Goal: Task Accomplishment & Management: Use online tool/utility

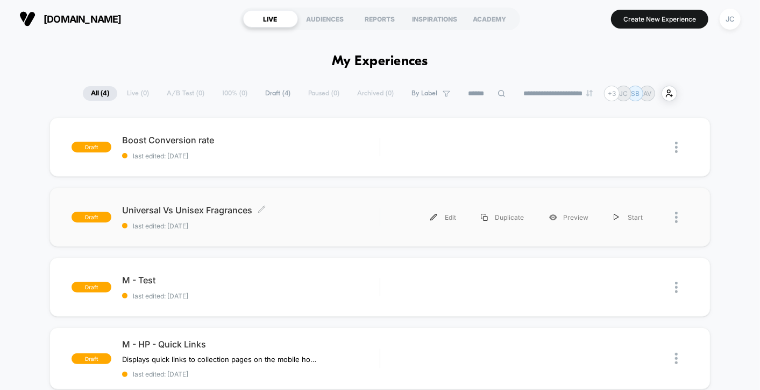
click at [193, 209] on span "Universal Vs Unisex Fragrances Click to edit experience details" at bounding box center [251, 210] width 258 height 11
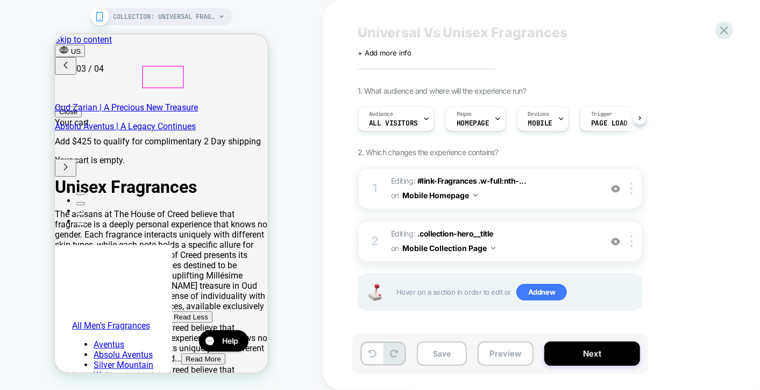
scroll to position [0, 341]
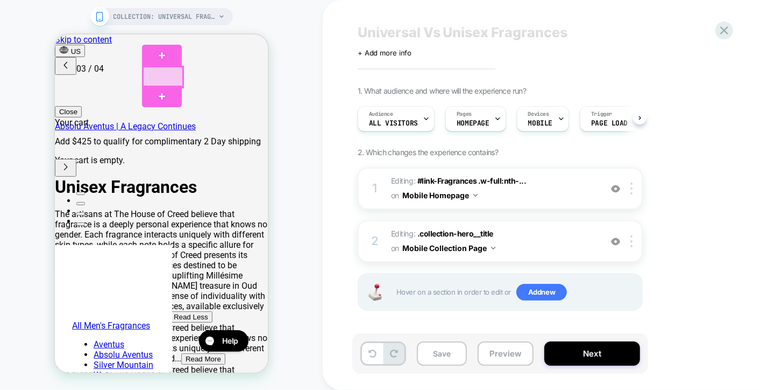
click at [165, 76] on div at bounding box center [163, 76] width 40 height 20
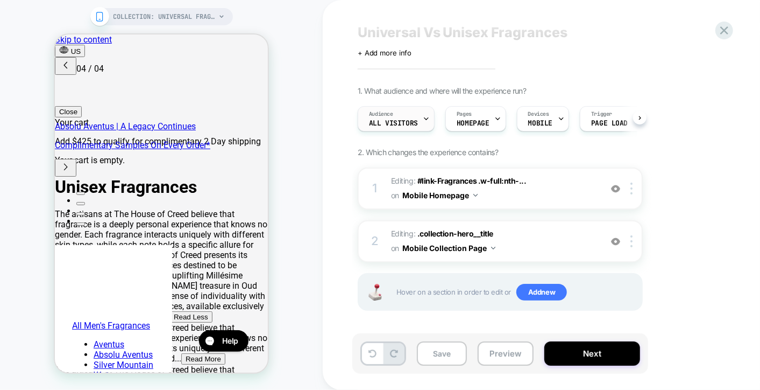
scroll to position [0, 512]
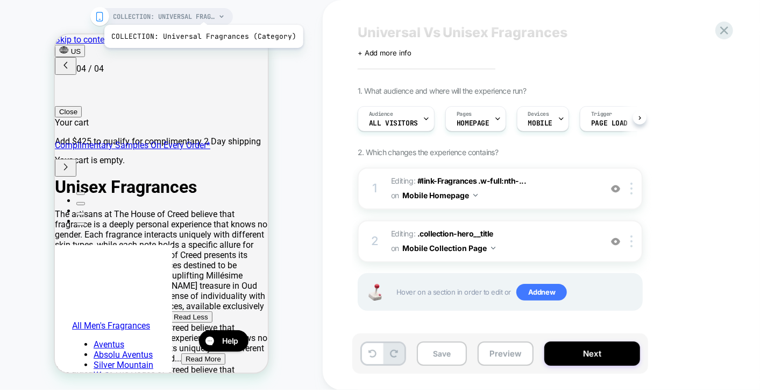
click at [202, 13] on span "COLLECTION: Universal Fragrances (Category)" at bounding box center [165, 16] width 102 height 17
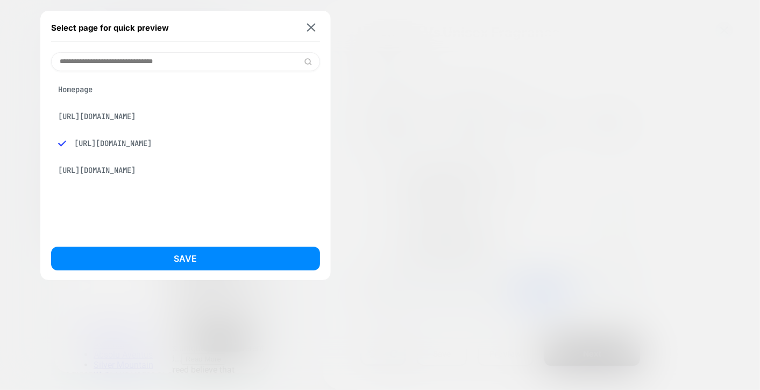
click at [154, 180] on div "[URL][DOMAIN_NAME]" at bounding box center [185, 170] width 269 height 20
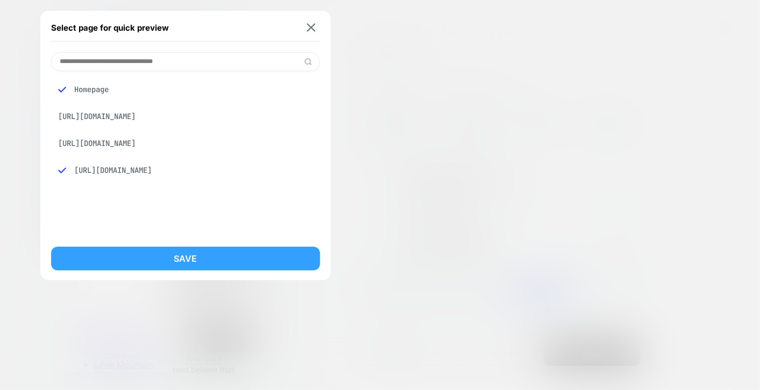
click at [163, 255] on button "Save" at bounding box center [185, 258] width 269 height 24
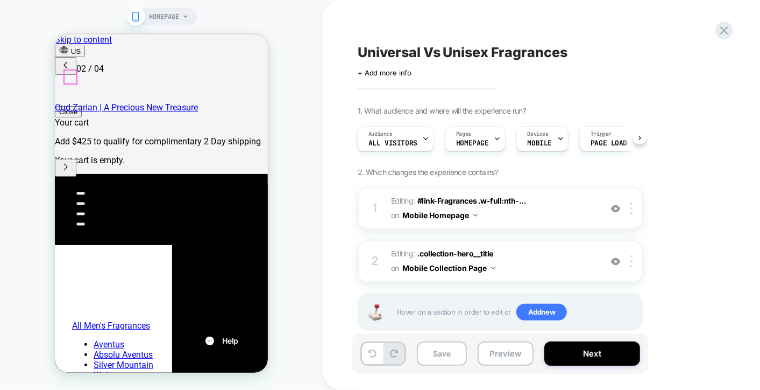
scroll to position [0, 0]
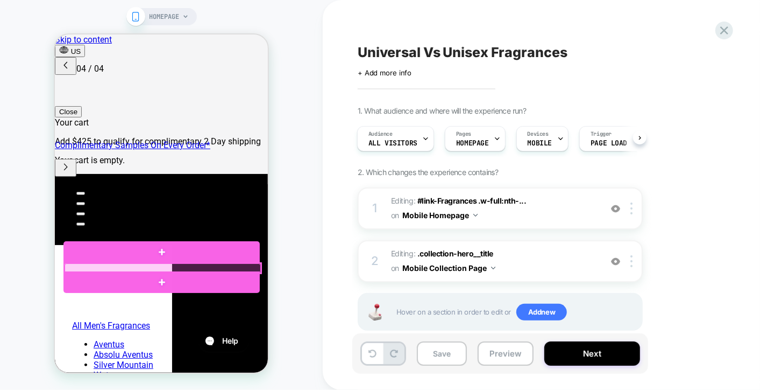
click at [109, 266] on div at bounding box center [162, 268] width 196 height 10
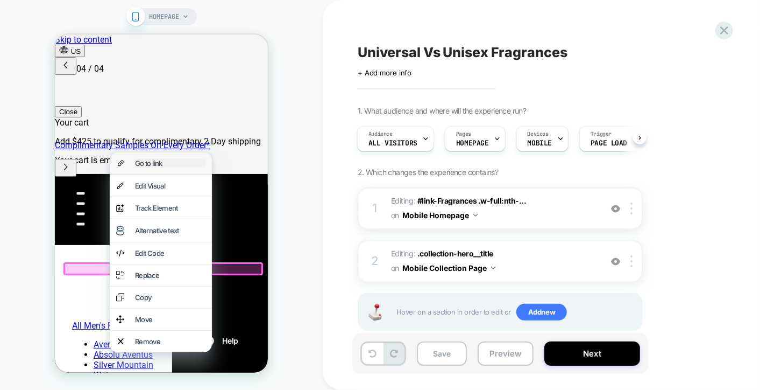
click at [183, 162] on div "Go to link" at bounding box center [170, 162] width 71 height 9
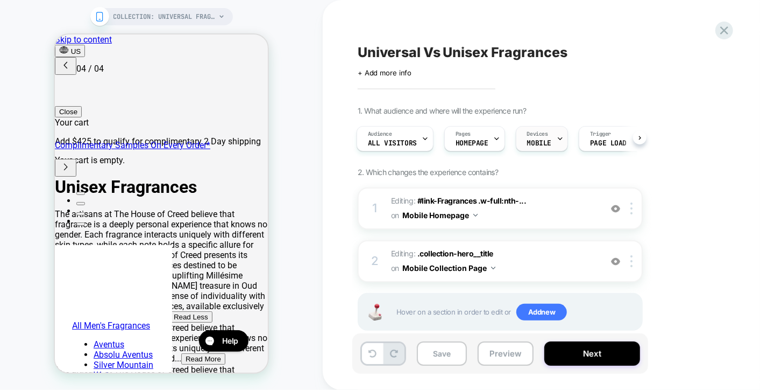
click at [546, 138] on div "Devices MOBILE" at bounding box center [540, 138] width 46 height 24
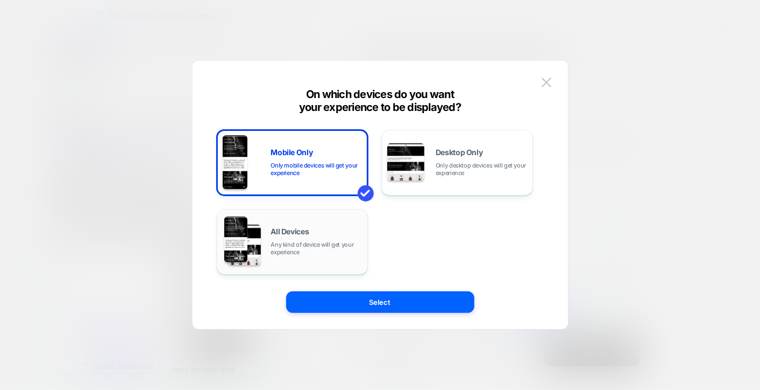
click at [292, 241] on span "Any kind of device will get your experience" at bounding box center [316, 248] width 91 height 15
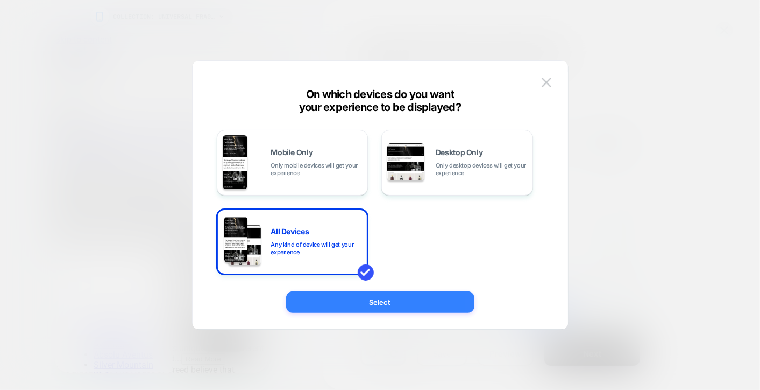
click at [390, 302] on button "Select" at bounding box center [380, 302] width 188 height 22
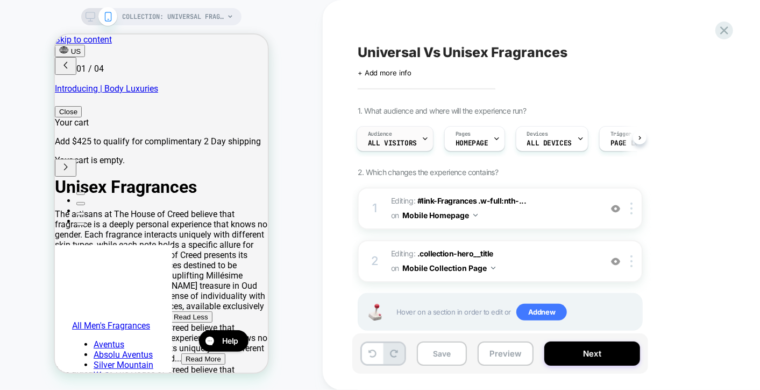
click at [413, 126] on div "Audience All Visitors" at bounding box center [392, 138] width 71 height 24
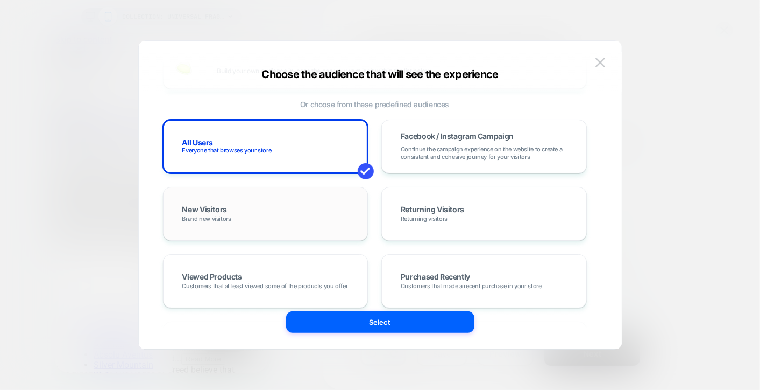
click at [263, 207] on div "New Visitors Brand new visitors" at bounding box center [265, 213] width 183 height 31
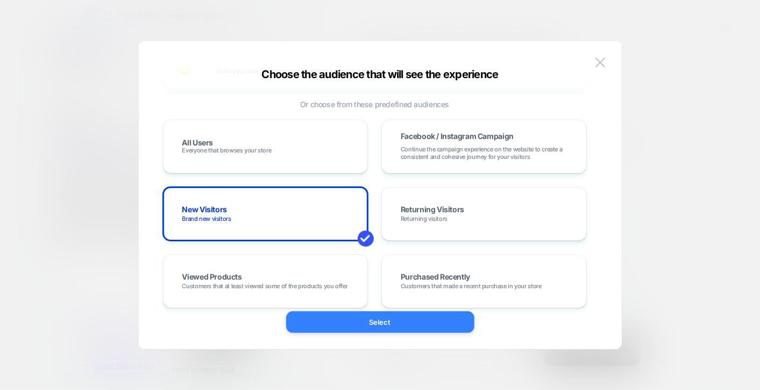
click at [404, 322] on button "Select" at bounding box center [380, 322] width 188 height 22
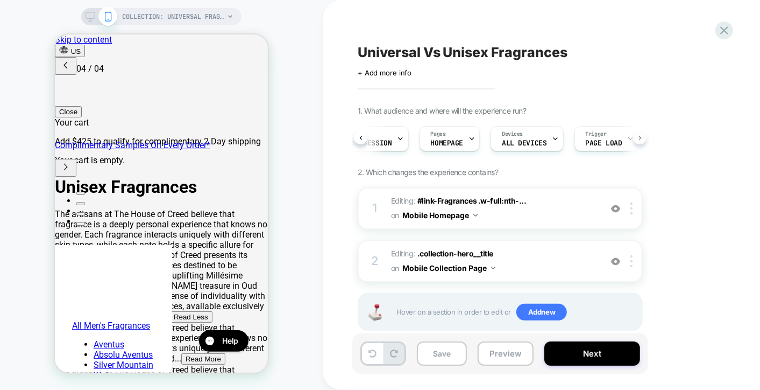
click at [643, 135] on button at bounding box center [639, 137] width 13 height 13
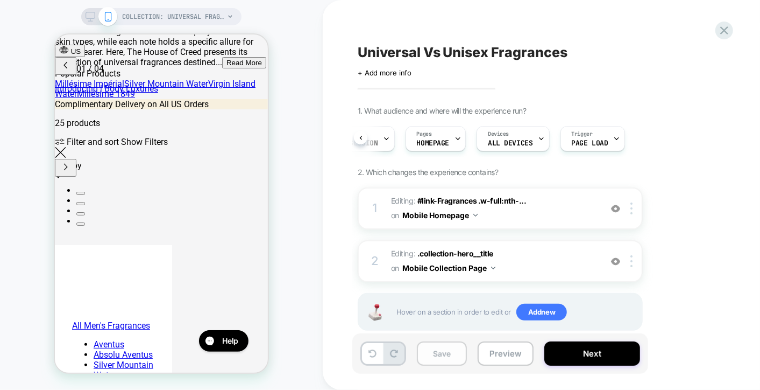
click at [447, 351] on button "Save" at bounding box center [442, 353] width 50 height 24
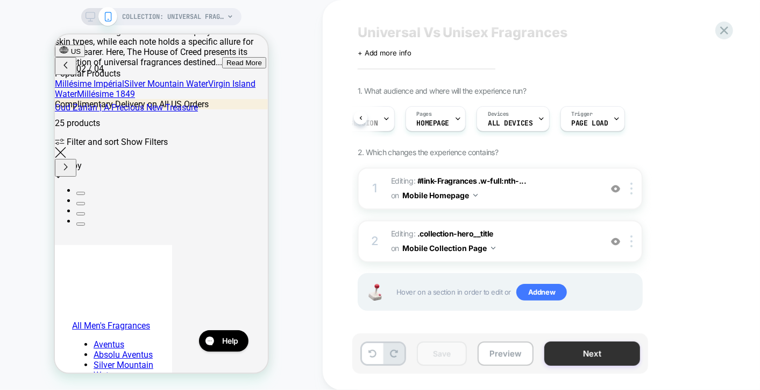
click at [587, 355] on button "Next" at bounding box center [593, 353] width 96 height 24
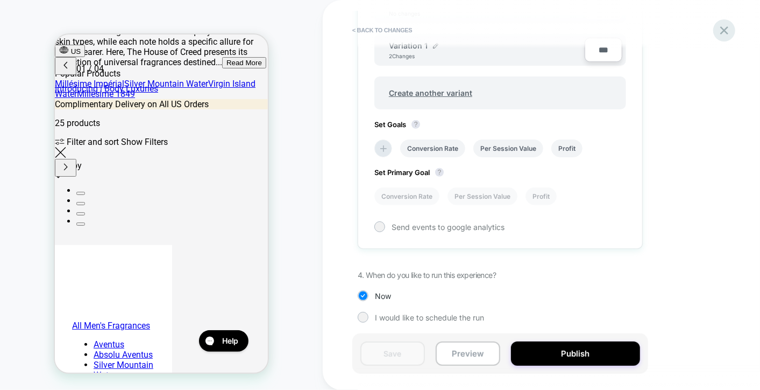
click at [722, 27] on icon at bounding box center [725, 30] width 8 height 8
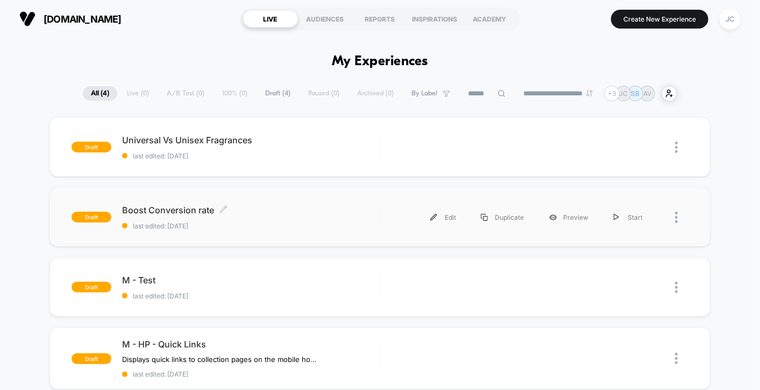
click at [280, 216] on div "Boost Conversion rate Click to edit experience details Click to edit experience…" at bounding box center [251, 217] width 258 height 25
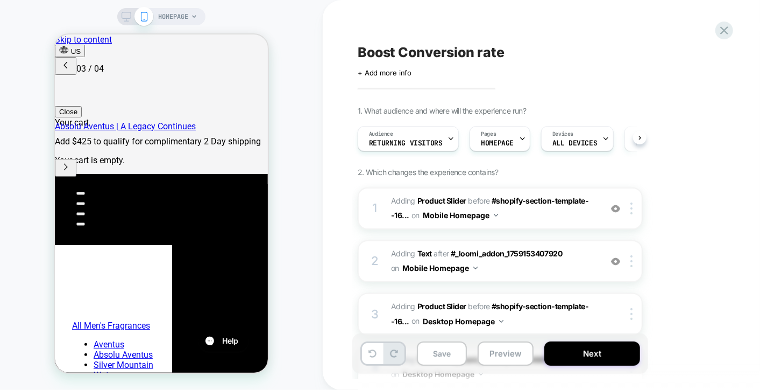
click at [158, 11] on span "HOMEPAGE" at bounding box center [173, 16] width 30 height 17
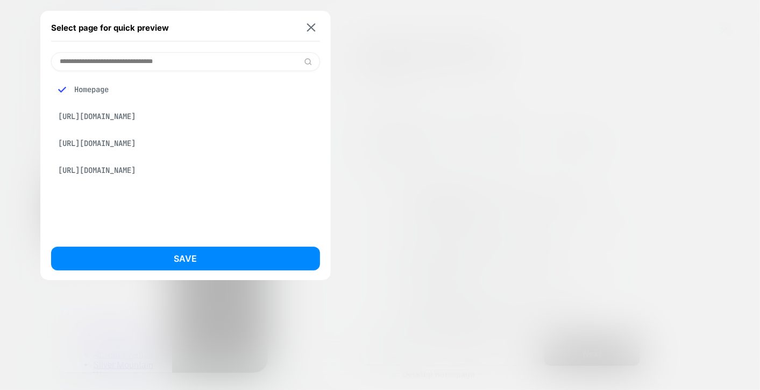
click at [110, 86] on div "Homepage" at bounding box center [185, 89] width 269 height 20
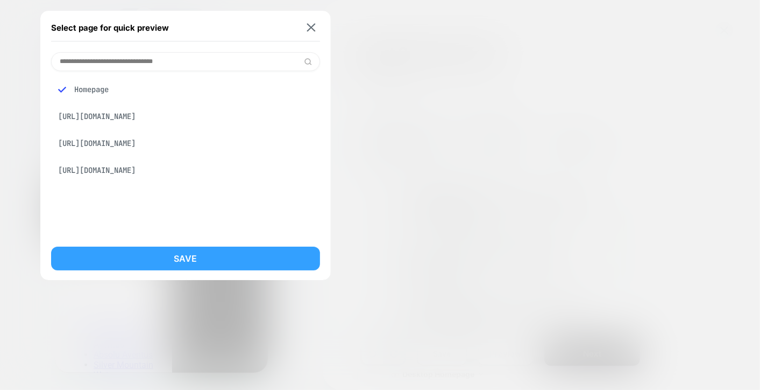
click at [173, 251] on button "Save" at bounding box center [185, 258] width 269 height 24
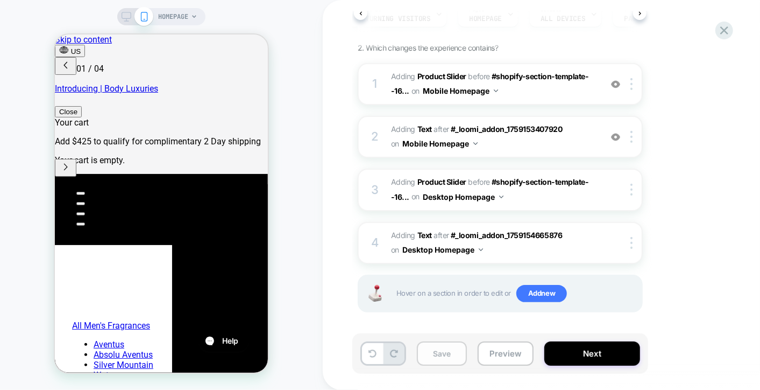
click at [434, 358] on button "Save" at bounding box center [442, 353] width 50 height 24
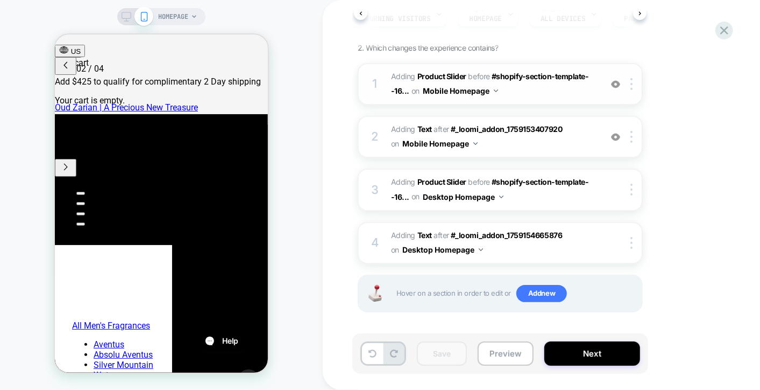
click at [616, 85] on img at bounding box center [615, 84] width 9 height 9
click at [616, 81] on img at bounding box center [615, 84] width 9 height 9
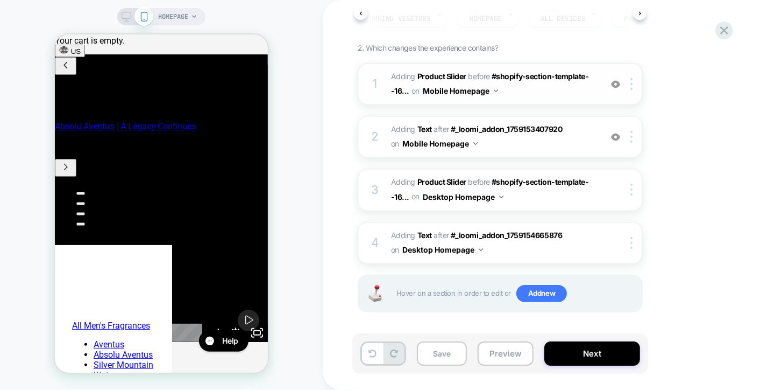
click at [125, 17] on icon at bounding box center [127, 17] width 10 height 10
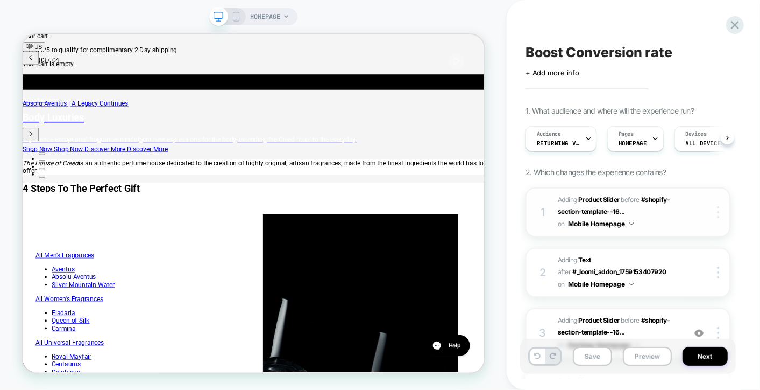
click at [714, 207] on div at bounding box center [720, 212] width 20 height 12
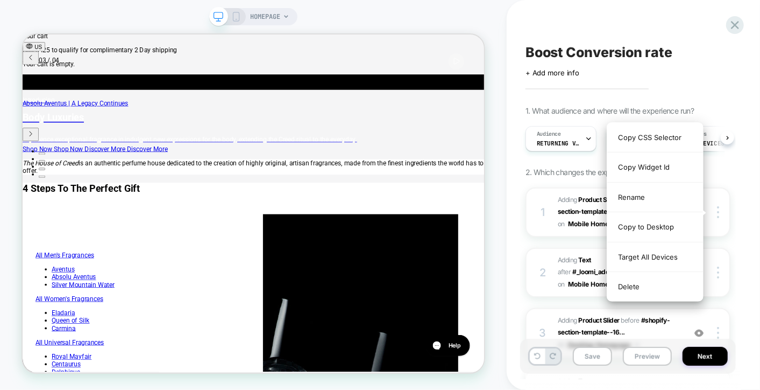
click at [749, 194] on div "Boost Conversion rate Click to edit experience details + Add more info 1. What …" at bounding box center [633, 195] width 253 height 390
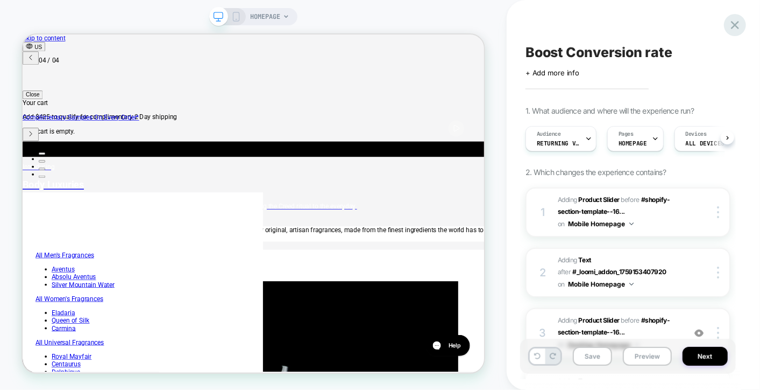
click at [734, 23] on icon at bounding box center [735, 25] width 8 height 8
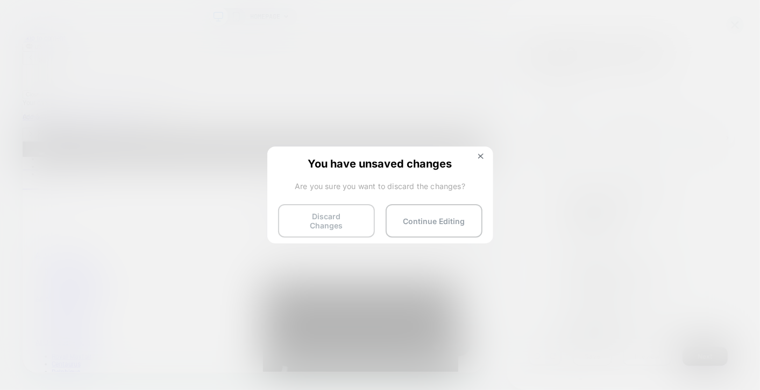
click at [354, 210] on button "Discard Changes" at bounding box center [326, 220] width 97 height 33
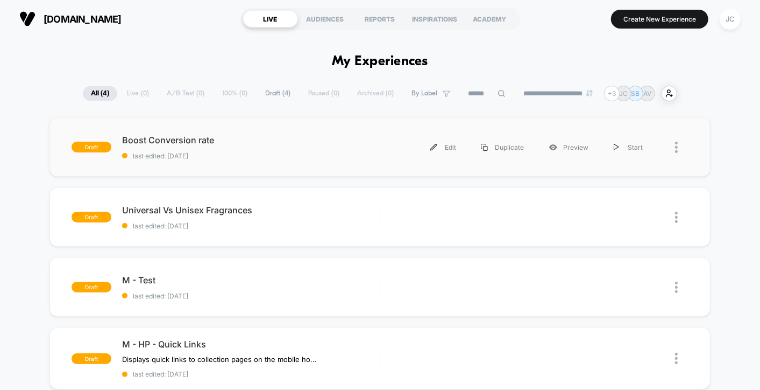
click at [155, 130] on div "draft Boost Conversion rate last edited: [DATE] Edit Duplicate Preview Start" at bounding box center [380, 146] width 661 height 59
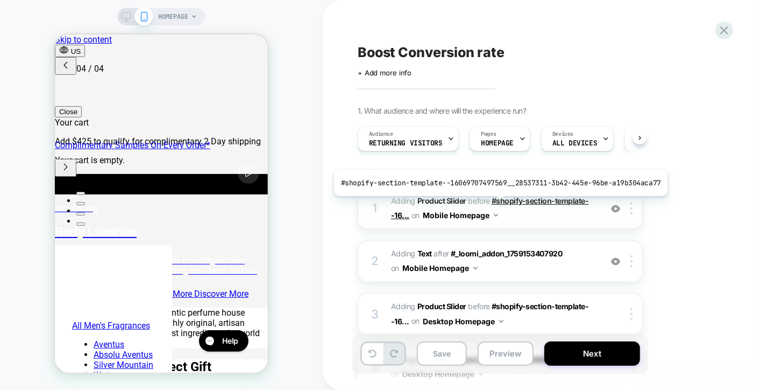
click at [498, 203] on span "#shopify-section-template--16..." at bounding box center [490, 208] width 198 height 24
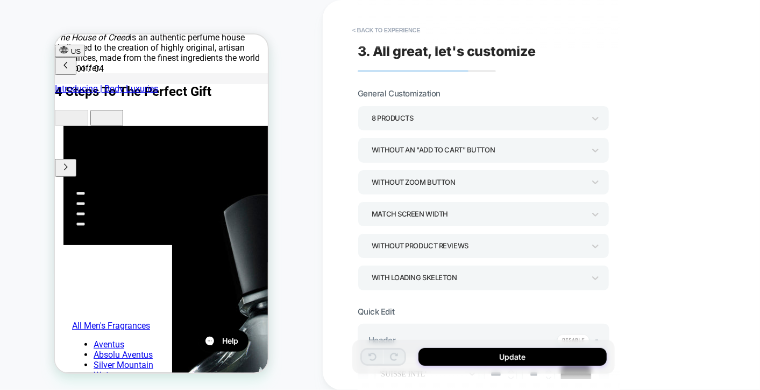
scroll to position [299, 0]
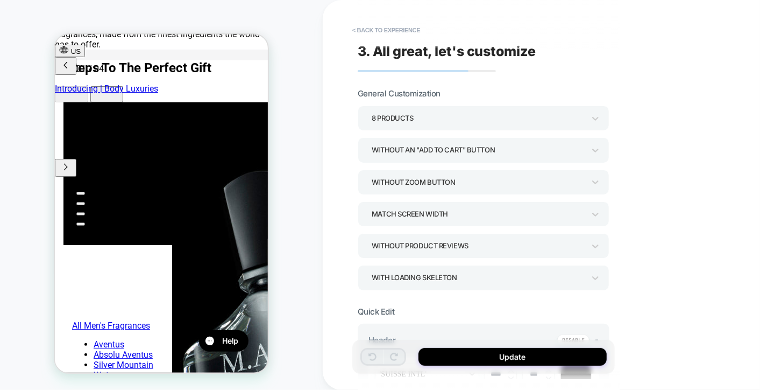
click at [478, 117] on div "8 Products" at bounding box center [478, 118] width 213 height 15
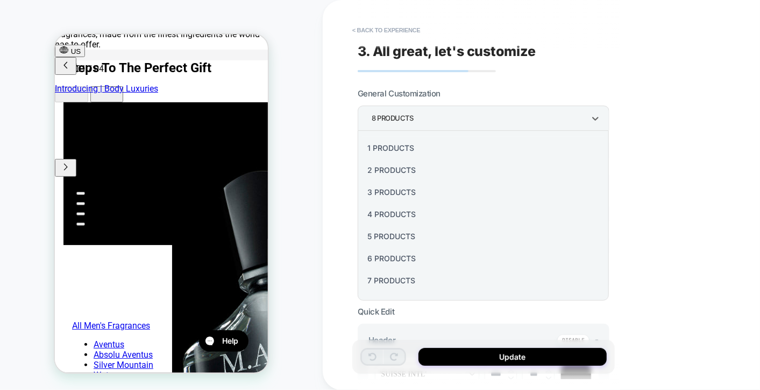
click at [478, 117] on div at bounding box center [380, 195] width 760 height 390
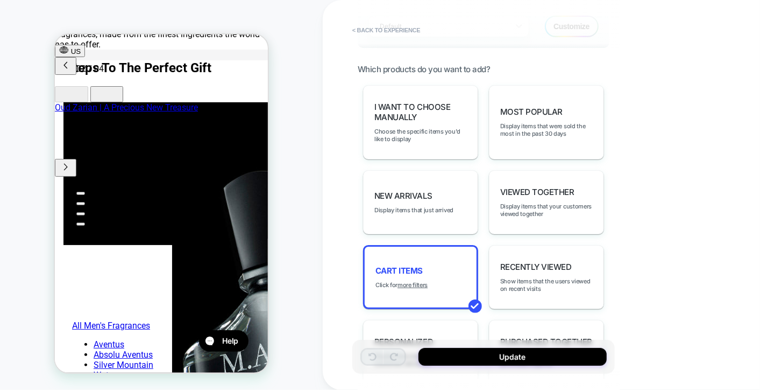
scroll to position [538, 0]
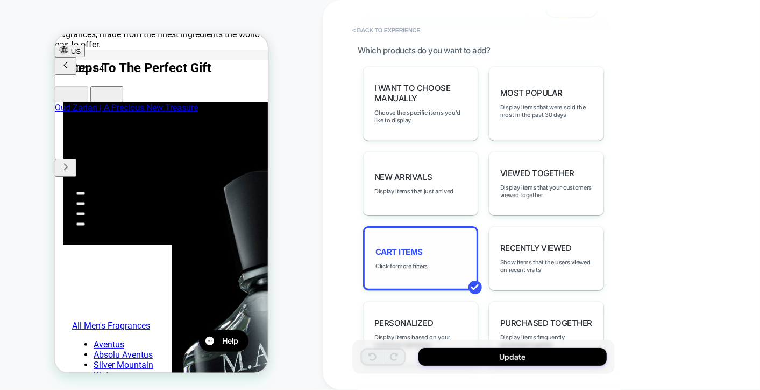
click at [433, 244] on div "Cart Items Click for more filters" at bounding box center [420, 258] width 115 height 64
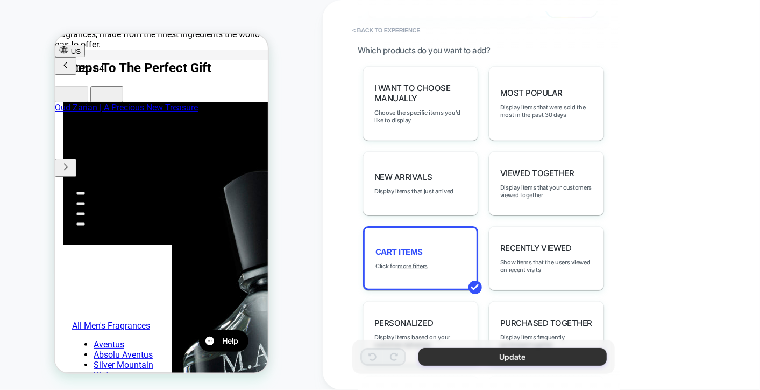
click at [469, 348] on button "Update" at bounding box center [513, 357] width 188 height 18
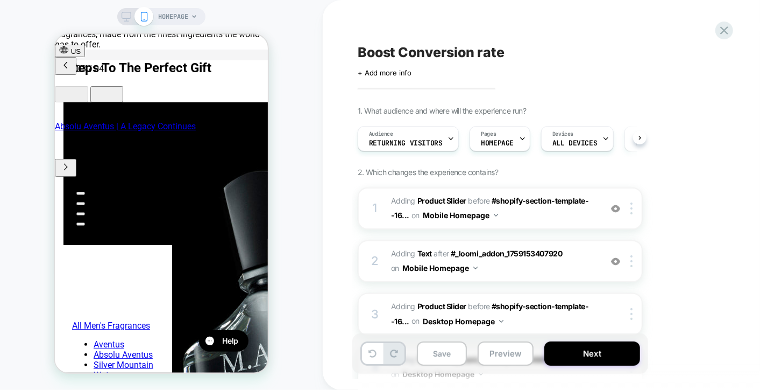
scroll to position [0, 69]
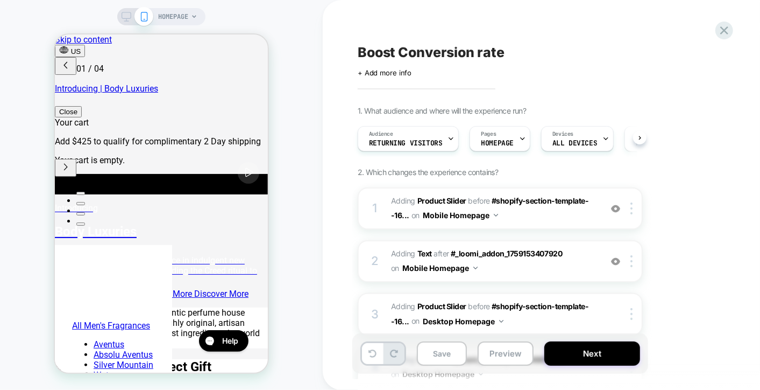
click at [170, 11] on span "HOMEPAGE" at bounding box center [173, 16] width 30 height 17
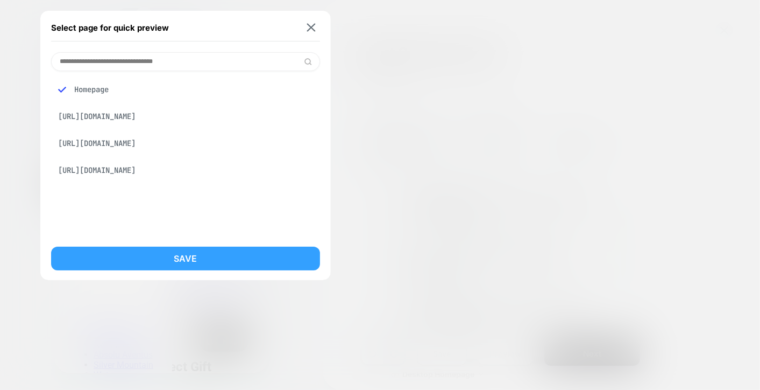
click at [178, 259] on button "Save" at bounding box center [185, 258] width 269 height 24
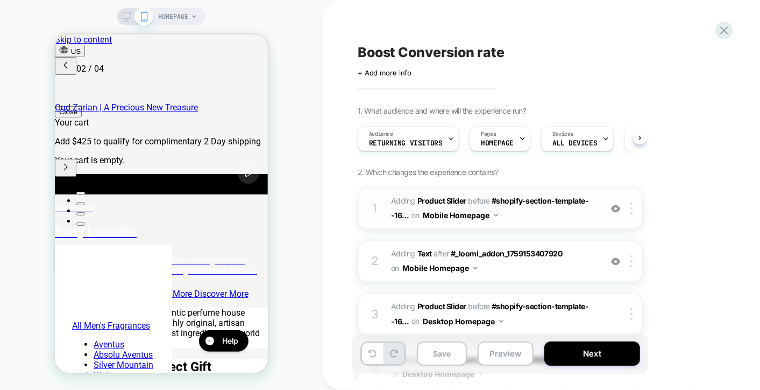
click at [386, 196] on div "1 #_loomi_addon_1759153407920 Adding Product Slider BEFORE #shopify-section-tem…" at bounding box center [500, 208] width 285 height 42
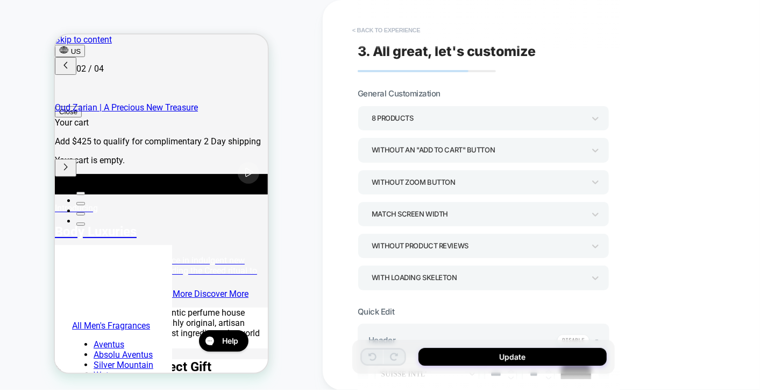
click at [385, 31] on button "< Back to experience" at bounding box center [386, 30] width 79 height 17
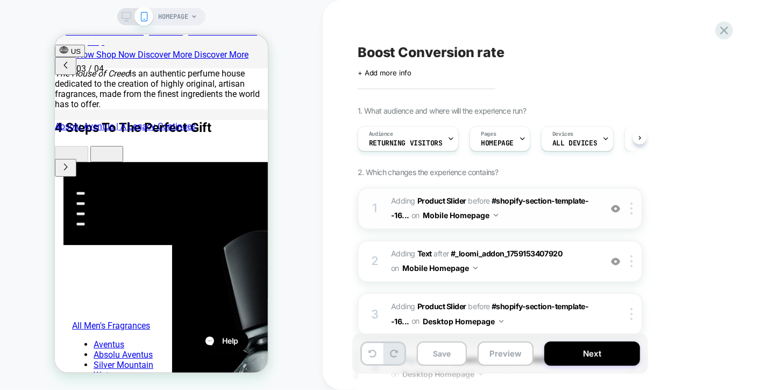
click at [617, 207] on img at bounding box center [615, 208] width 9 height 9
click at [633, 212] on div at bounding box center [634, 208] width 18 height 12
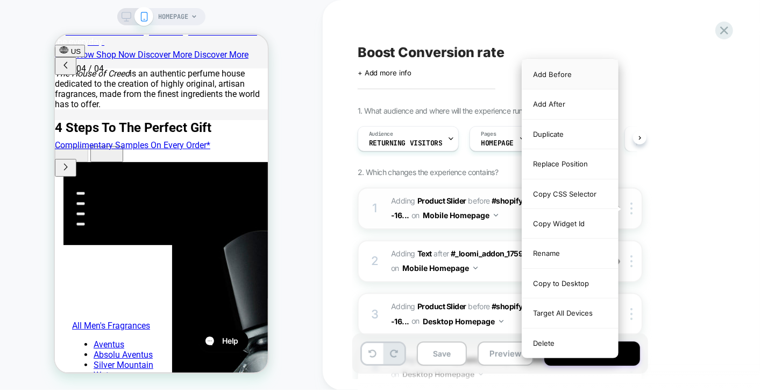
click at [537, 70] on div "Add Before" at bounding box center [571, 75] width 96 height 30
click at [550, 105] on div "Add After" at bounding box center [571, 104] width 96 height 30
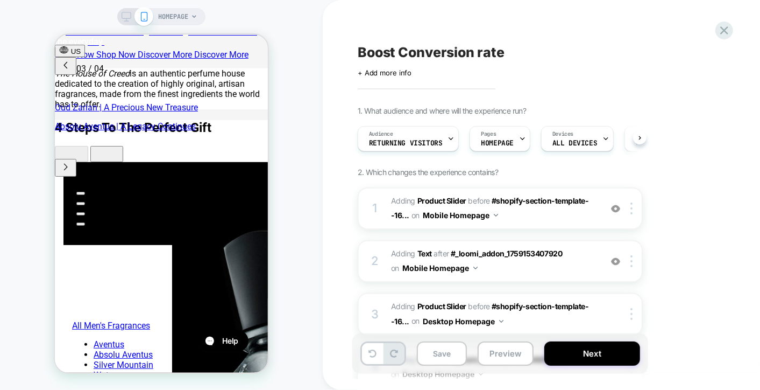
click at [715, 140] on div "1. What audience and where will the experience run? Audience Returning Visitors…" at bounding box center [554, 284] width 393 height 357
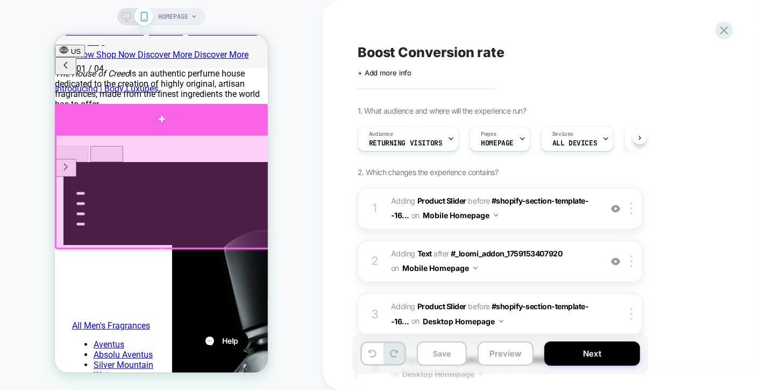
click at [162, 119] on div at bounding box center [161, 118] width 214 height 30
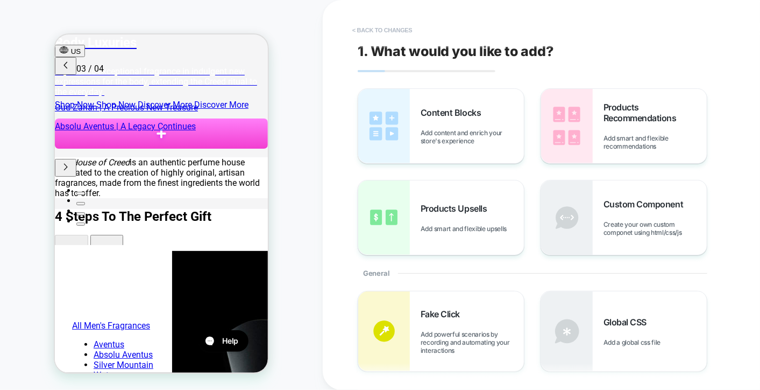
click at [373, 30] on button "< Back to changes" at bounding box center [382, 30] width 71 height 17
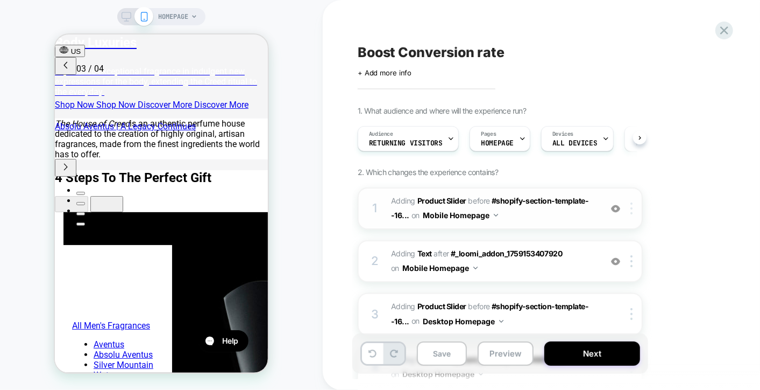
click at [630, 206] on div at bounding box center [634, 208] width 18 height 12
click at [696, 209] on div "1. What audience and where will the experience run? Audience Returning Visitors…" at bounding box center [554, 284] width 393 height 357
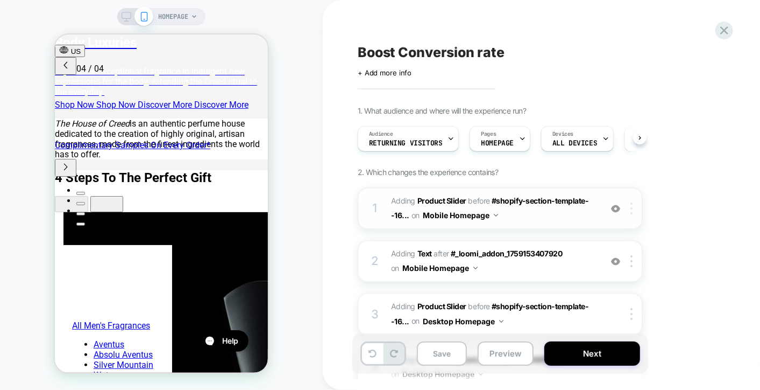
click at [633, 204] on div at bounding box center [634, 208] width 18 height 12
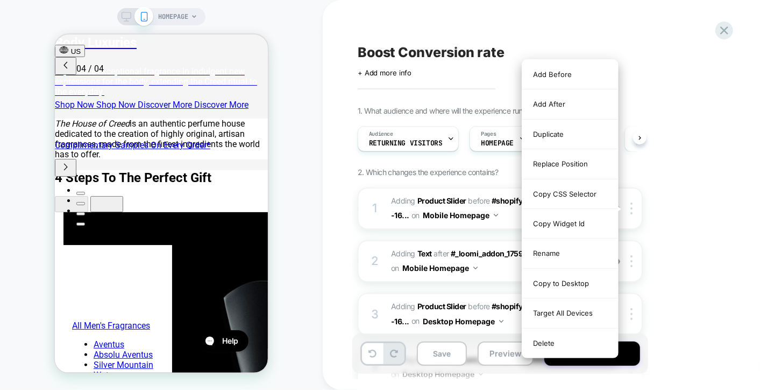
click at [706, 172] on div "1. What audience and where will the experience run? Audience Returning Visitors…" at bounding box center [554, 284] width 393 height 357
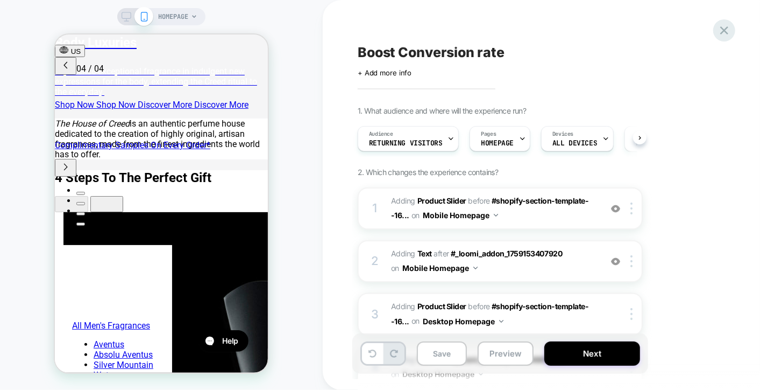
click at [719, 35] on icon at bounding box center [724, 30] width 15 height 15
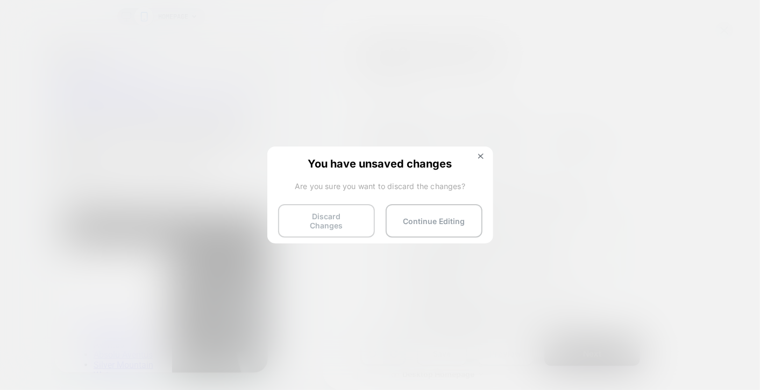
click at [326, 212] on button "Discard Changes" at bounding box center [326, 220] width 97 height 33
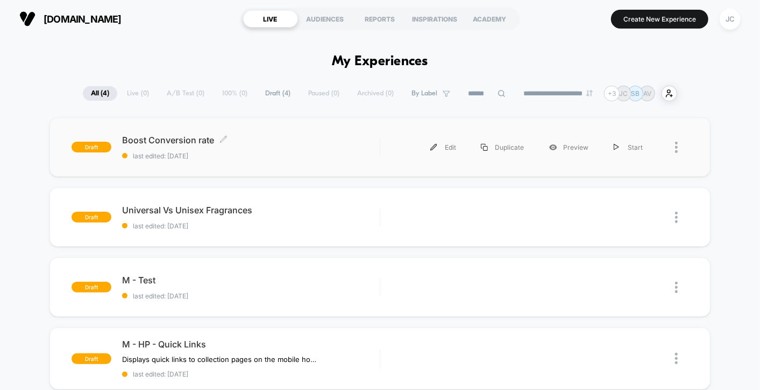
click at [304, 152] on span "last edited: [DATE]" at bounding box center [251, 156] width 258 height 8
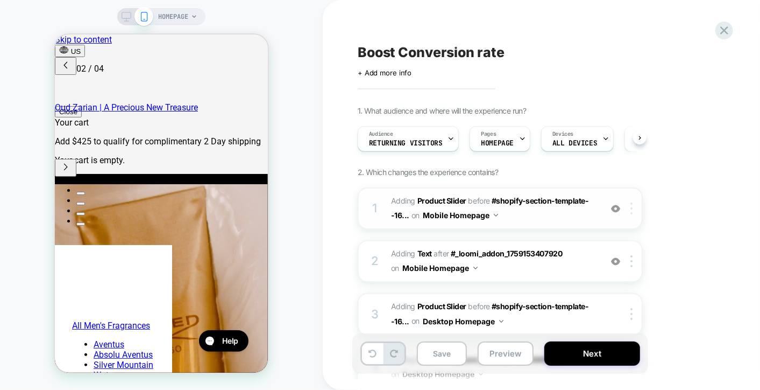
click at [634, 212] on div at bounding box center [634, 208] width 18 height 12
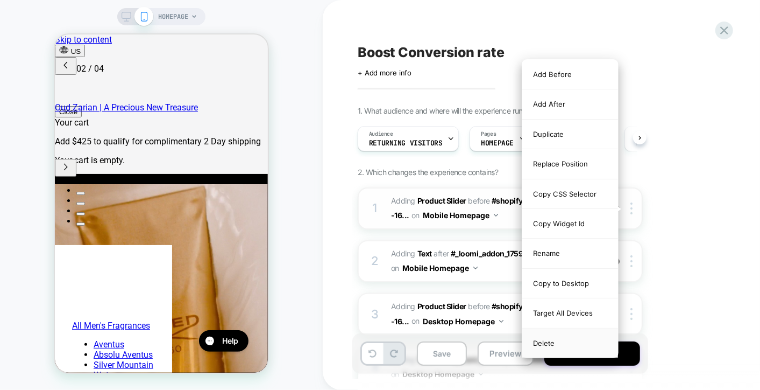
click at [556, 334] on div "Delete" at bounding box center [571, 342] width 96 height 29
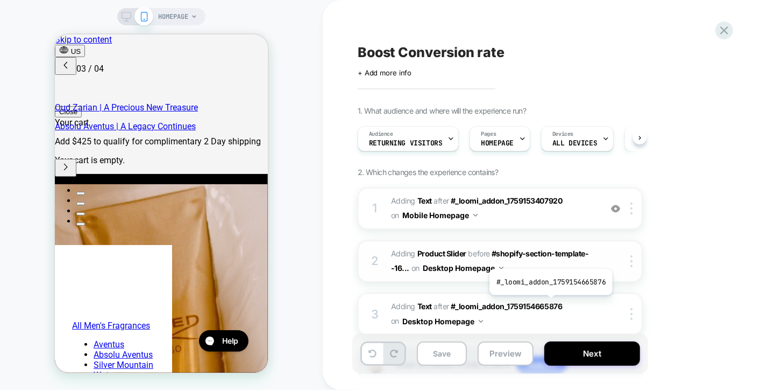
scroll to position [0, 341]
click at [631, 202] on img at bounding box center [632, 208] width 2 height 12
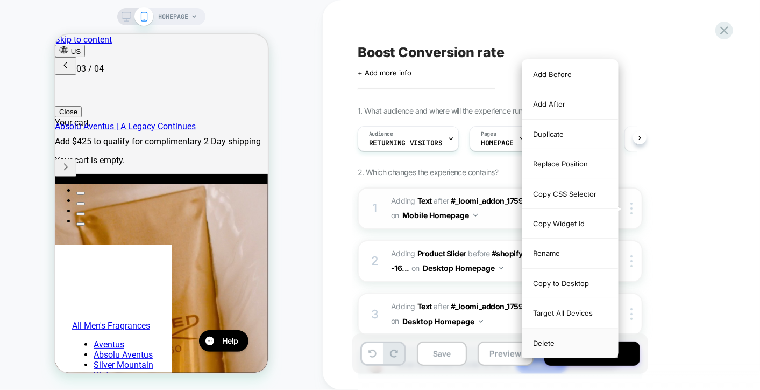
click at [552, 336] on div "Delete" at bounding box center [571, 342] width 96 height 29
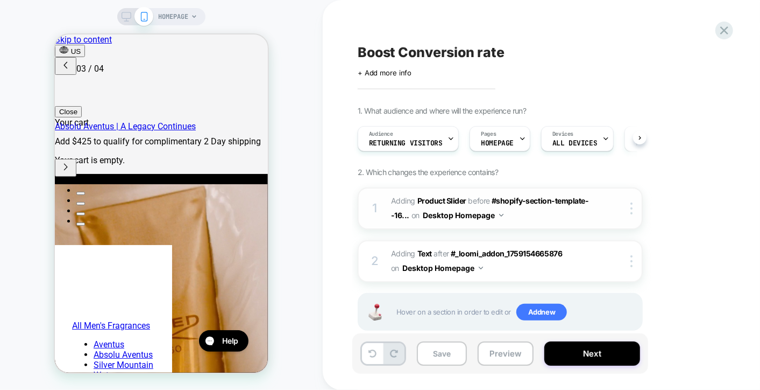
scroll to position [0, 214]
click at [632, 205] on img at bounding box center [632, 208] width 2 height 12
click at [612, 179] on div "1. What audience and where will the experience run? Audience Returning Visitors…" at bounding box center [554, 231] width 393 height 251
click at [633, 209] on div at bounding box center [634, 208] width 18 height 12
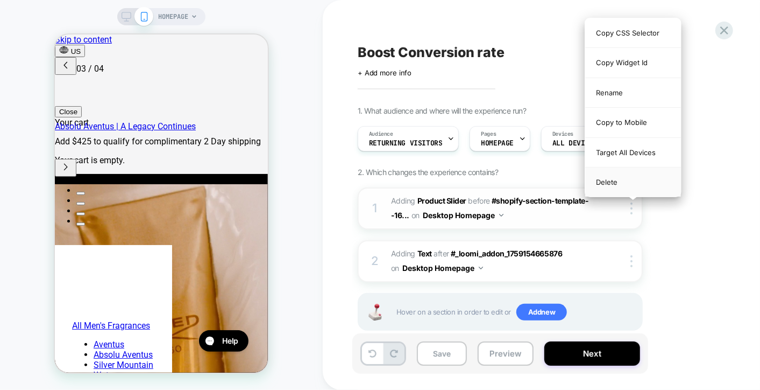
click at [629, 184] on div "Delete" at bounding box center [634, 181] width 96 height 29
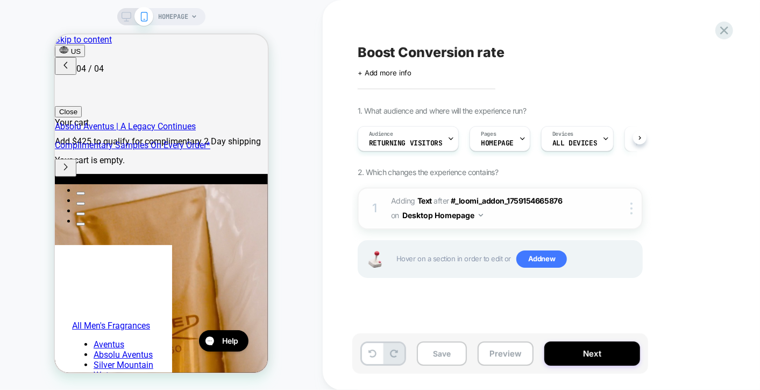
scroll to position [0, 512]
click at [627, 198] on div "1 #_loomi_addon_1759154809191 Adding Text AFTER #_loomi_addon_1759154665876 #_l…" at bounding box center [500, 208] width 285 height 42
click at [631, 209] on img at bounding box center [632, 208] width 2 height 12
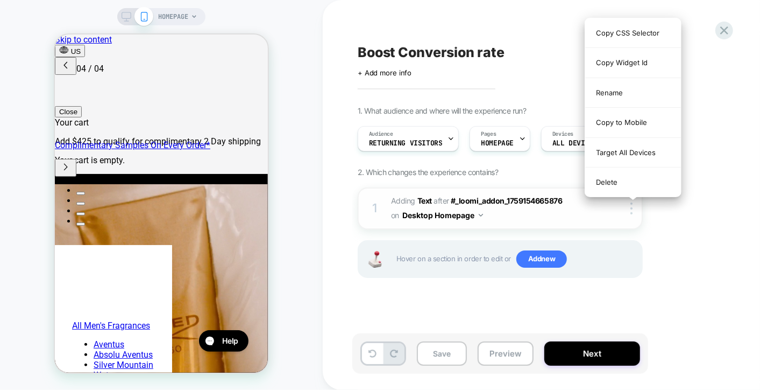
scroll to position [0, 0]
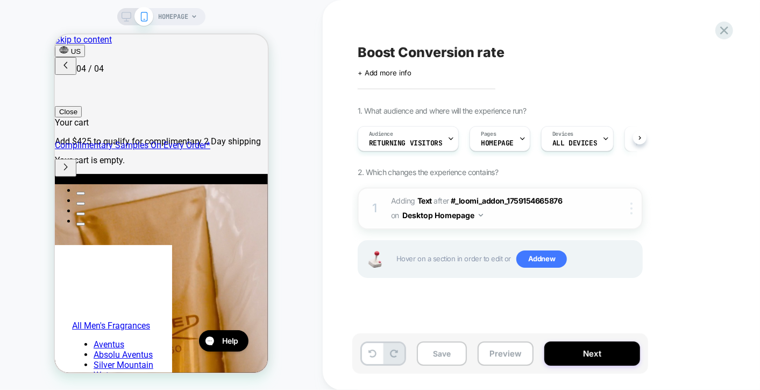
click at [632, 210] on img at bounding box center [632, 208] width 2 height 12
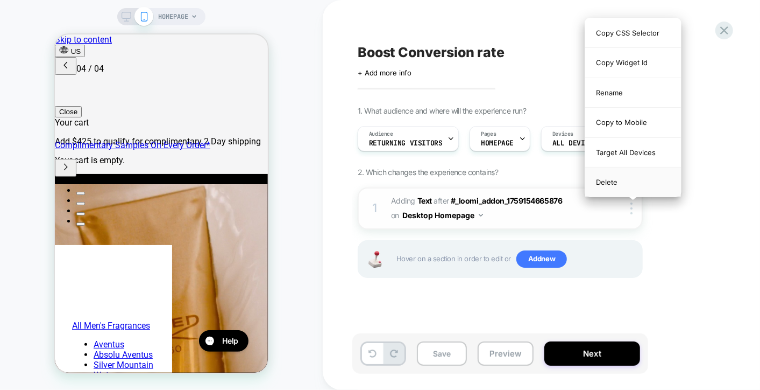
click at [616, 184] on div "Delete" at bounding box center [634, 181] width 96 height 29
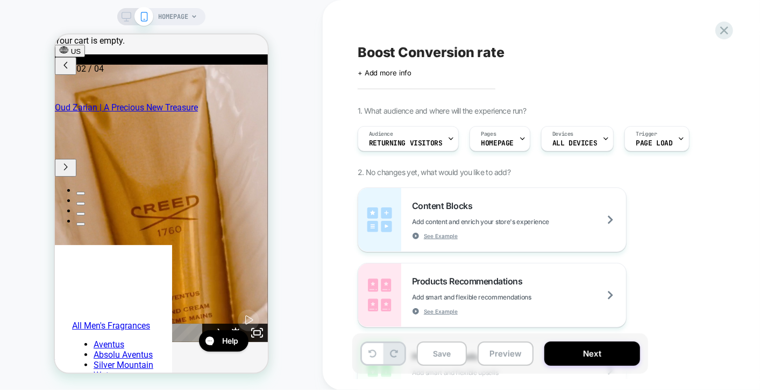
scroll to position [0, 171]
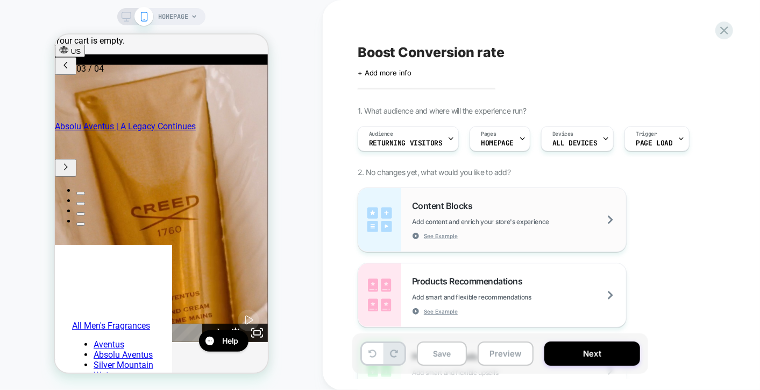
drag, startPoint x: 100, startPoint y: 3, endPoint x: 590, endPoint y: 205, distance: 530.9
click at [590, 205] on div "Content Blocks Add content and enrich your store's experience See Example" at bounding box center [519, 219] width 214 height 39
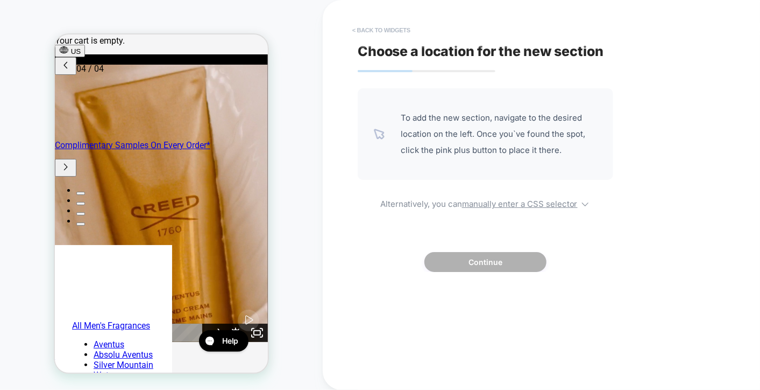
click at [367, 25] on button "< Back to widgets" at bounding box center [381, 30] width 69 height 17
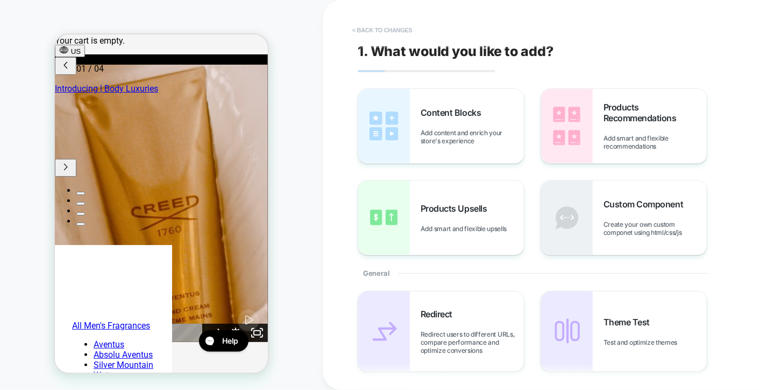
click at [389, 32] on button "< Back to changes" at bounding box center [382, 30] width 71 height 17
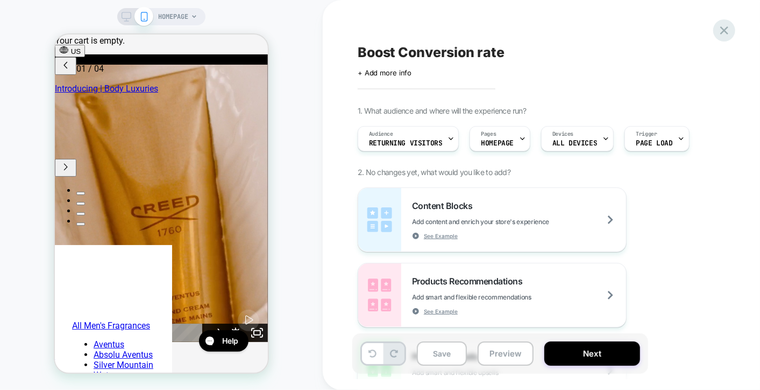
click at [730, 34] on icon at bounding box center [724, 30] width 15 height 15
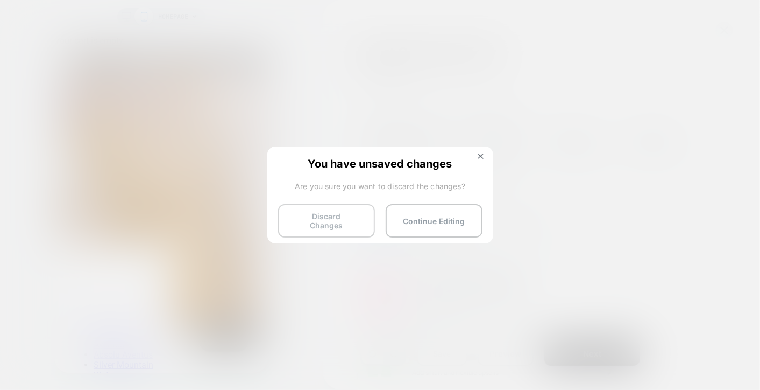
click at [336, 207] on button "Discard Changes" at bounding box center [326, 220] width 97 height 33
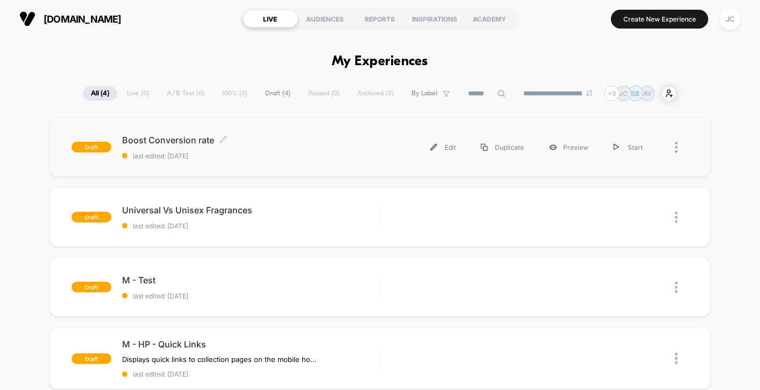
click at [311, 149] on div "Boost Conversion rate Click to edit experience details Click to edit experience…" at bounding box center [251, 147] width 258 height 25
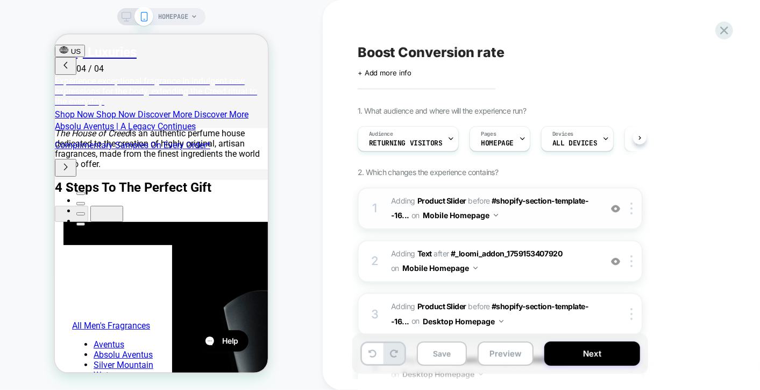
scroll to position [0, 512]
click at [495, 214] on img at bounding box center [496, 215] width 4 height 3
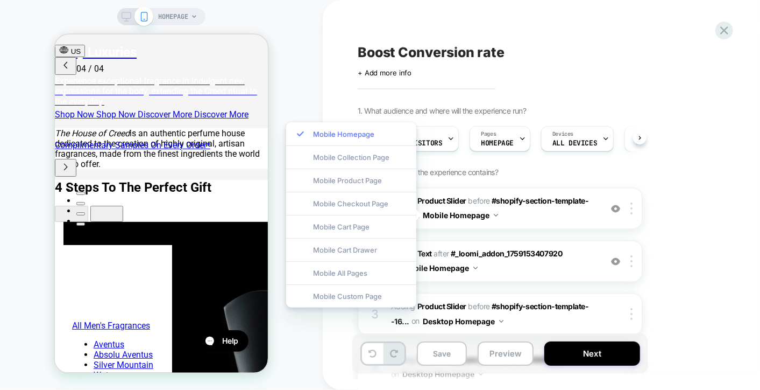
scroll to position [0, 214]
click at [368, 130] on div "Mobile Homepage" at bounding box center [351, 133] width 130 height 23
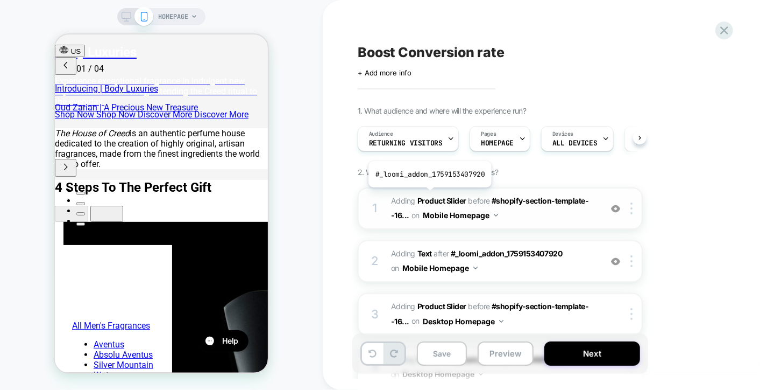
scroll to position [0, 0]
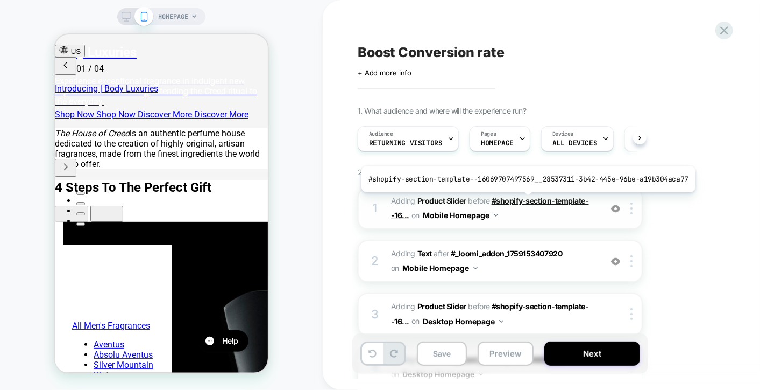
click at [524, 200] on span "#shopify-section-template--16..." at bounding box center [490, 208] width 198 height 24
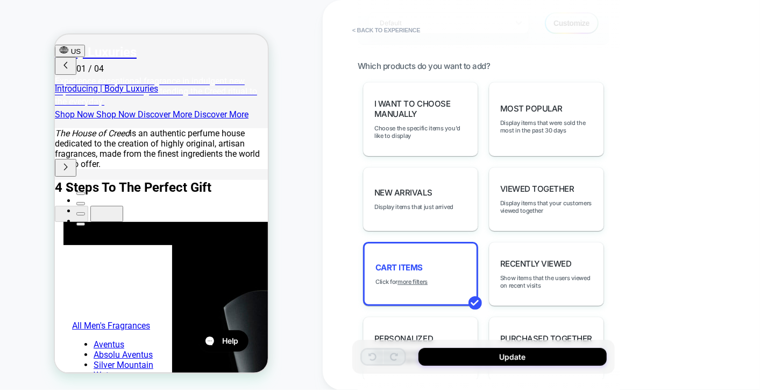
scroll to position [538, 0]
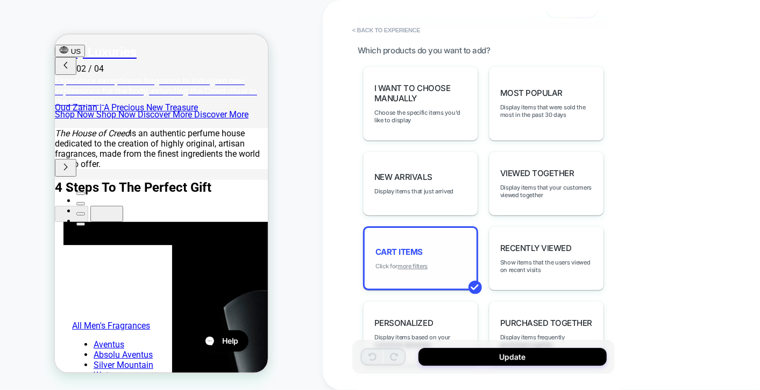
click at [418, 262] on u "more filters" at bounding box center [413, 266] width 30 height 8
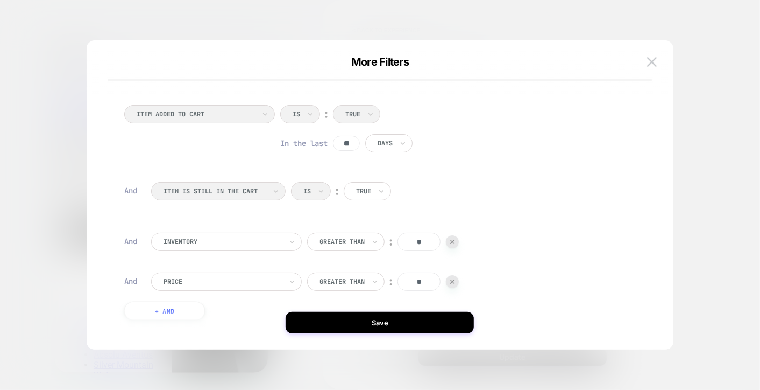
click at [720, 109] on div at bounding box center [380, 195] width 760 height 390
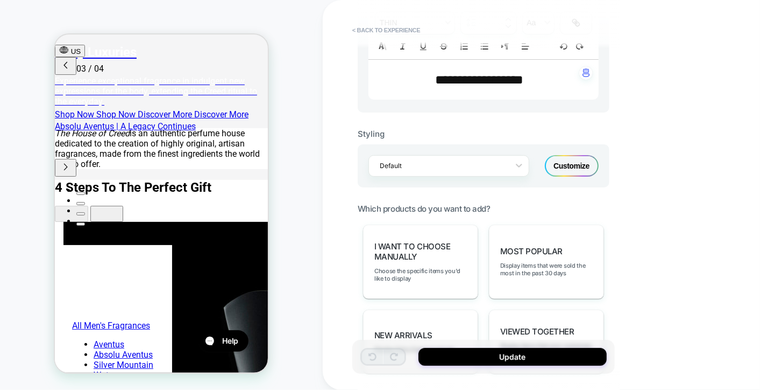
click at [557, 164] on div "Customize" at bounding box center [572, 166] width 54 height 22
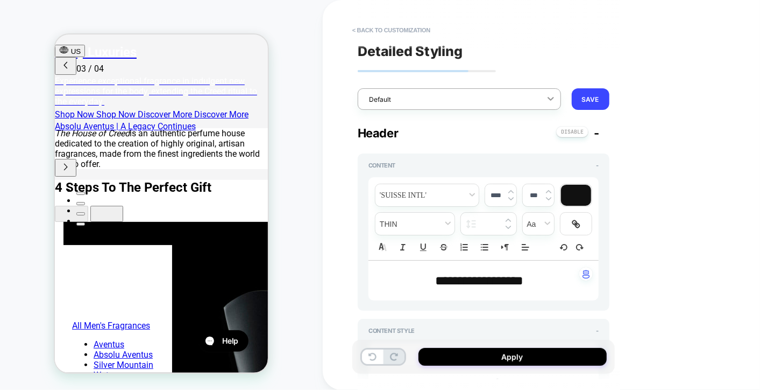
click at [543, 95] on div at bounding box center [550, 98] width 19 height 19
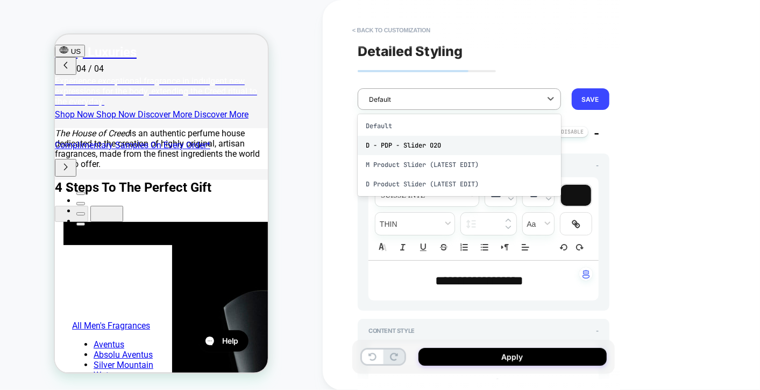
click at [476, 145] on div "D - PDP - Slider O2O" at bounding box center [459, 145] width 203 height 19
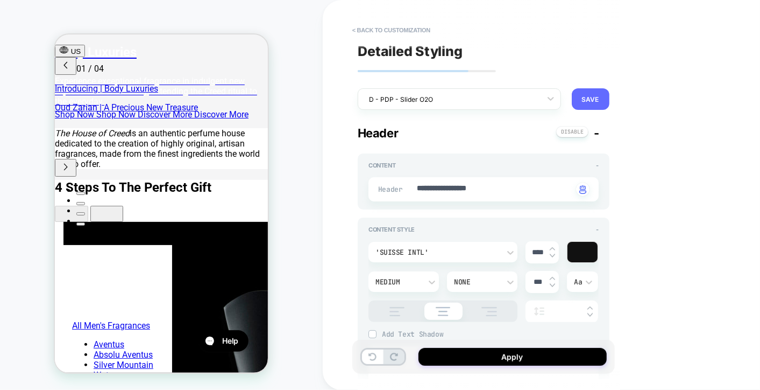
click at [597, 103] on button "SAVE" at bounding box center [591, 99] width 38 height 22
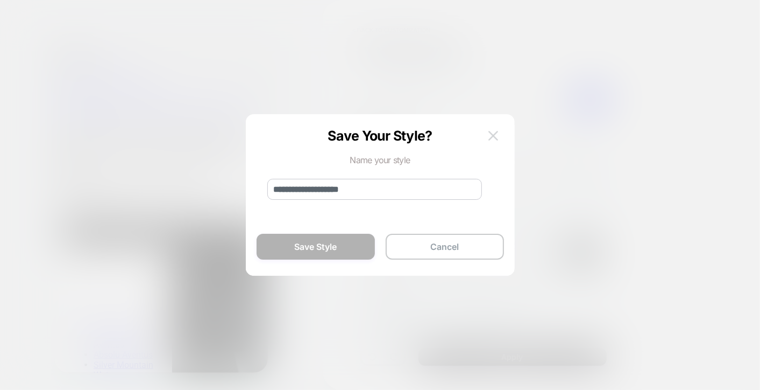
click at [495, 136] on img at bounding box center [494, 135] width 10 height 9
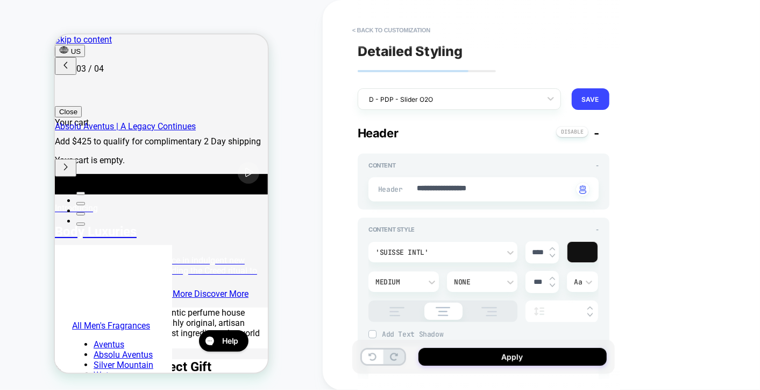
click at [596, 132] on span "-" at bounding box center [596, 133] width 5 height 14
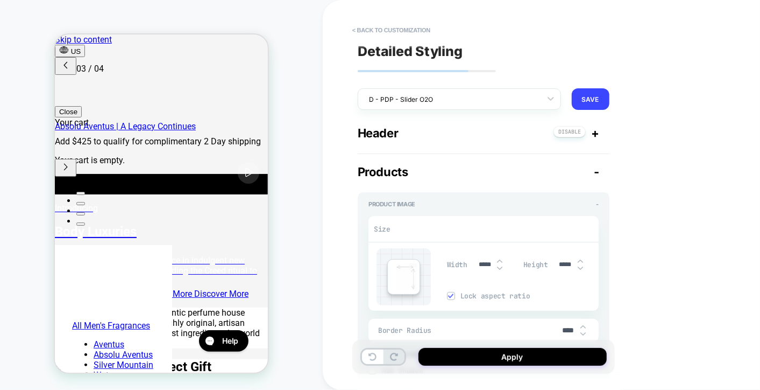
click at [596, 132] on span "+" at bounding box center [595, 133] width 8 height 14
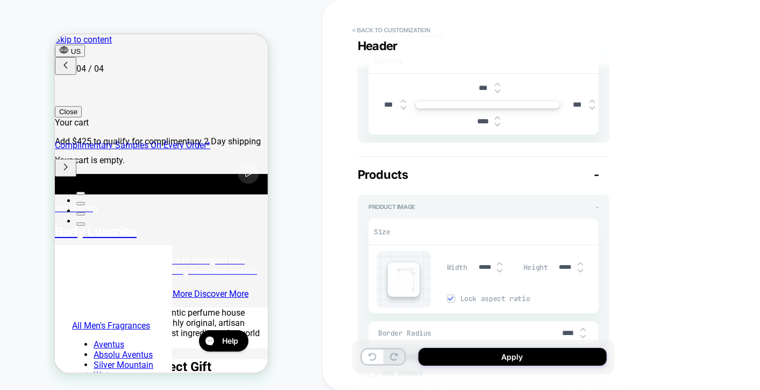
click at [501, 366] on div "Apply" at bounding box center [484, 357] width 263 height 34
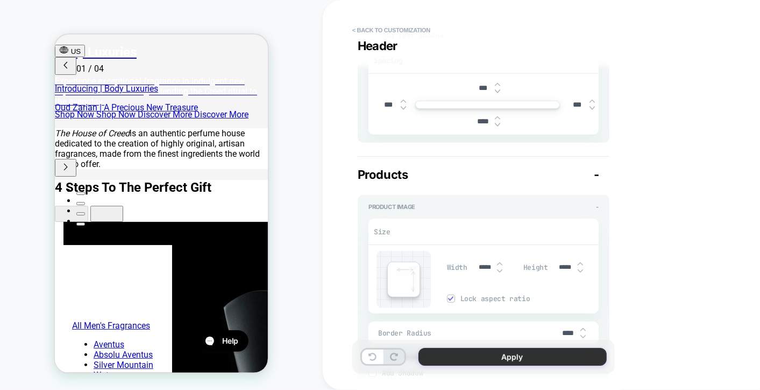
click at [473, 362] on button "Apply" at bounding box center [513, 357] width 188 height 18
type textarea "*"
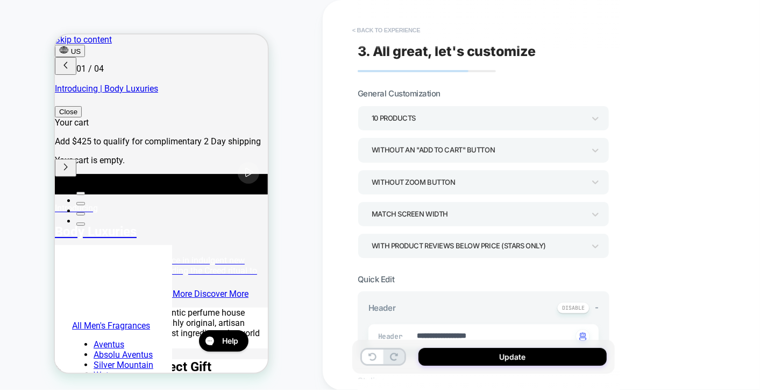
click at [368, 32] on button "< Back to experience" at bounding box center [386, 30] width 79 height 17
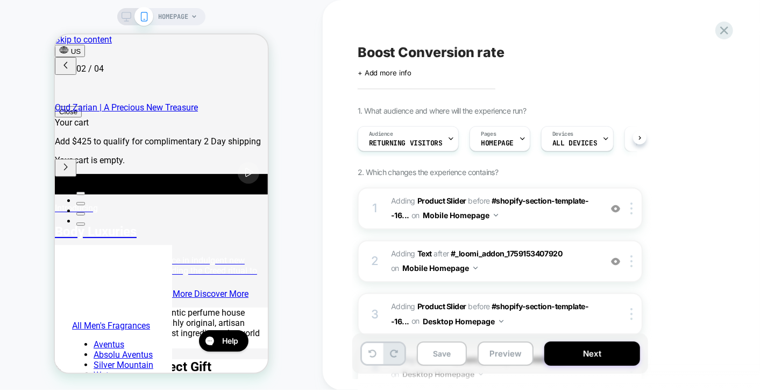
click at [715, 27] on div "Boost Conversion rate Click to edit experience details + Add more info 1. What …" at bounding box center [555, 195] width 404 height 368
click at [716, 35] on div "Boost Conversion rate Click to edit experience details + Add more info 1. What …" at bounding box center [555, 195] width 404 height 368
click at [723, 32] on icon at bounding box center [725, 30] width 8 height 8
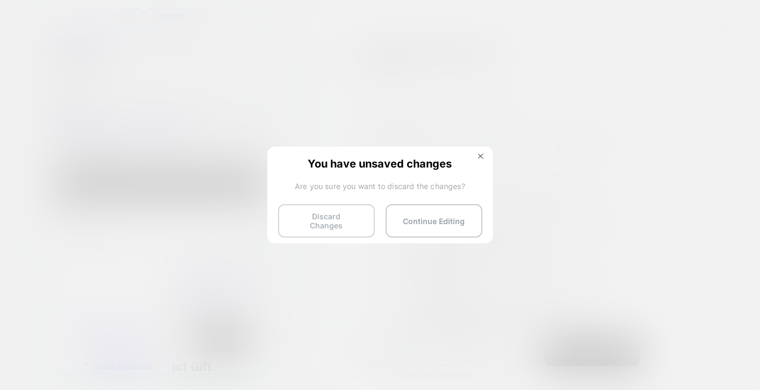
click at [356, 220] on button "Discard Changes" at bounding box center [326, 220] width 97 height 33
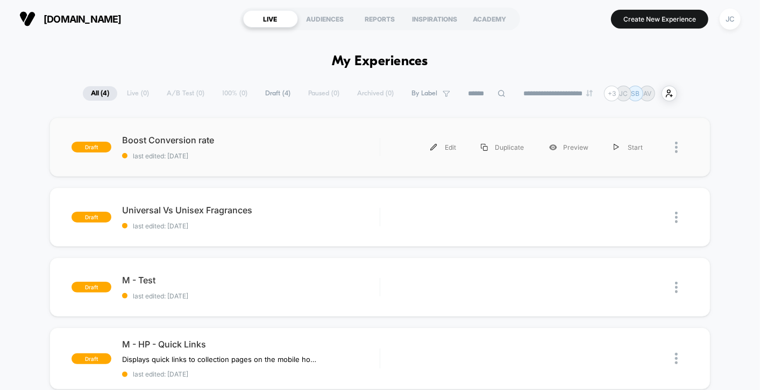
click at [680, 147] on div at bounding box center [681, 147] width 13 height 24
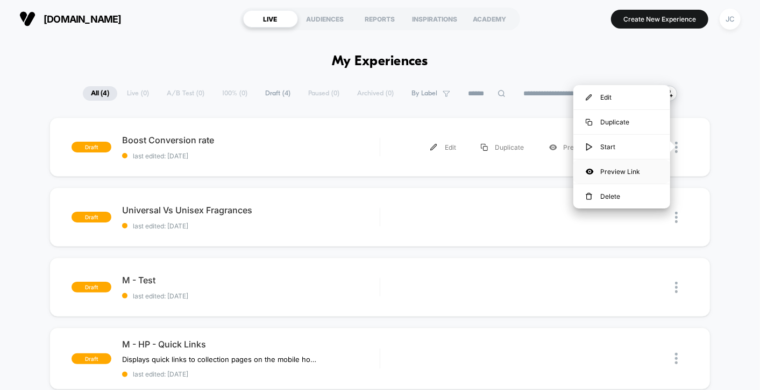
click at [642, 176] on div "Preview Link" at bounding box center [622, 171] width 97 height 24
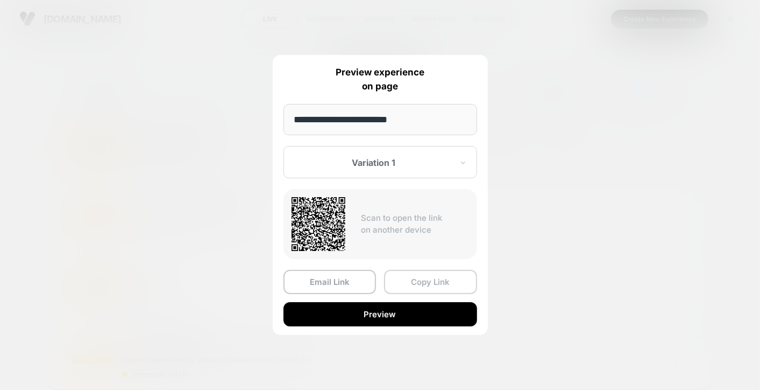
click at [430, 284] on button "Copy Link" at bounding box center [430, 282] width 93 height 24
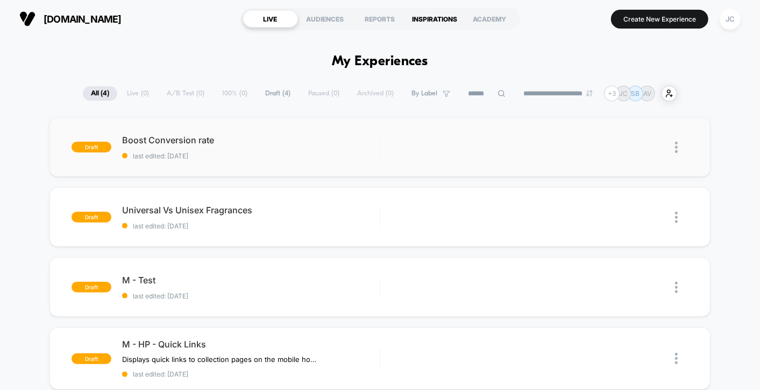
click at [413, 24] on div "INSPIRATIONS" at bounding box center [435, 18] width 55 height 17
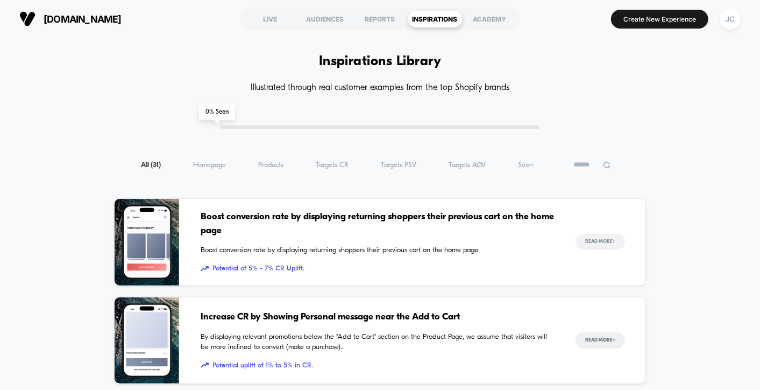
click at [601, 241] on button "Read More >" at bounding box center [601, 242] width 50 height 16
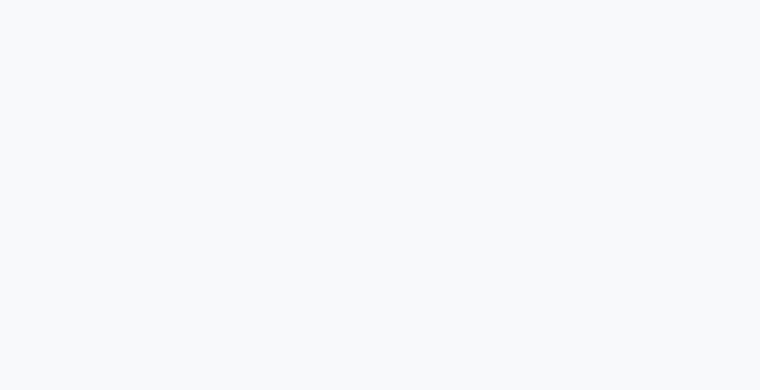
scroll to position [2511, 0]
